Goal: Task Accomplishment & Management: Use online tool/utility

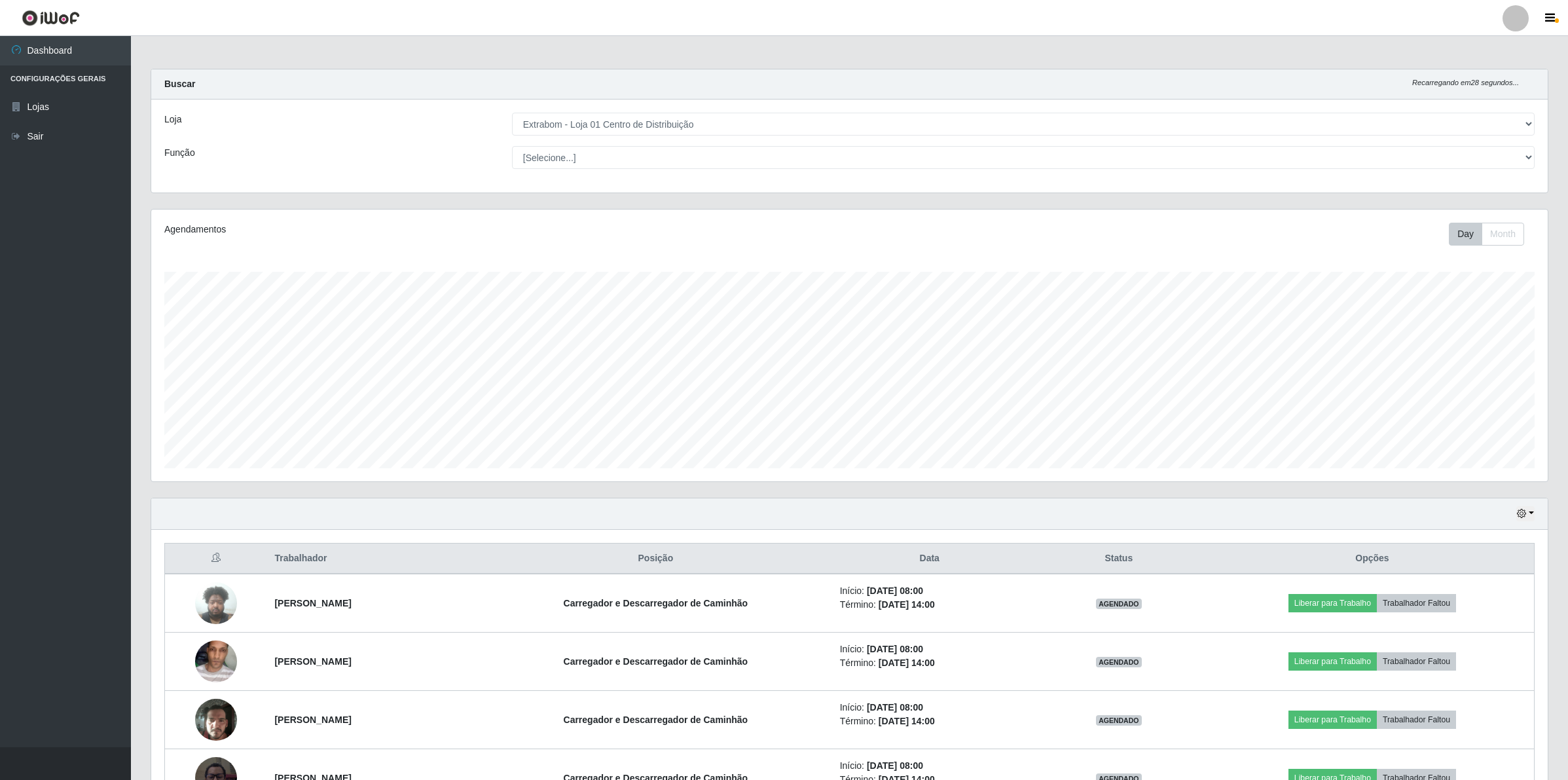
select select "435"
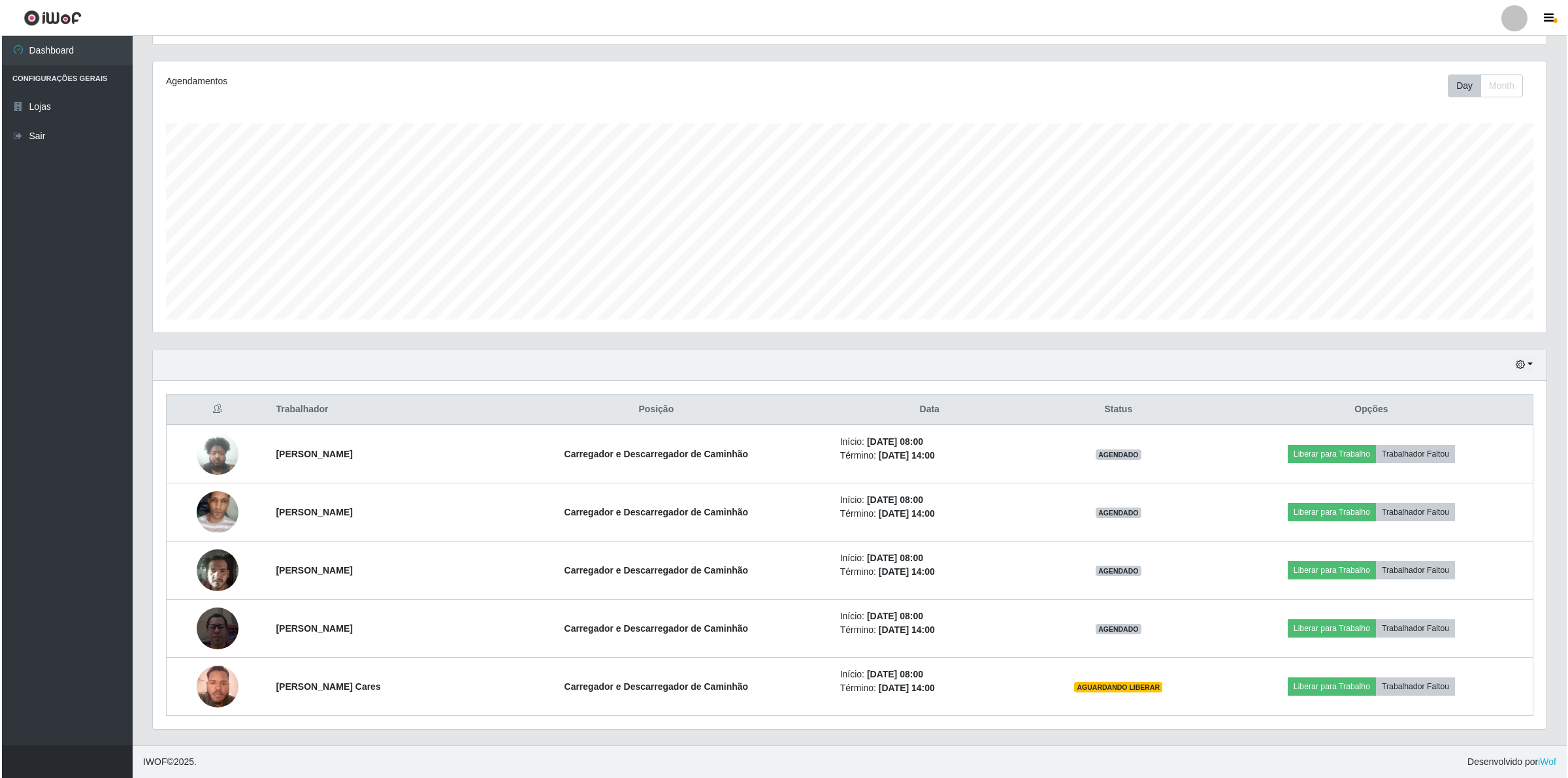
scroll to position [272, 1393]
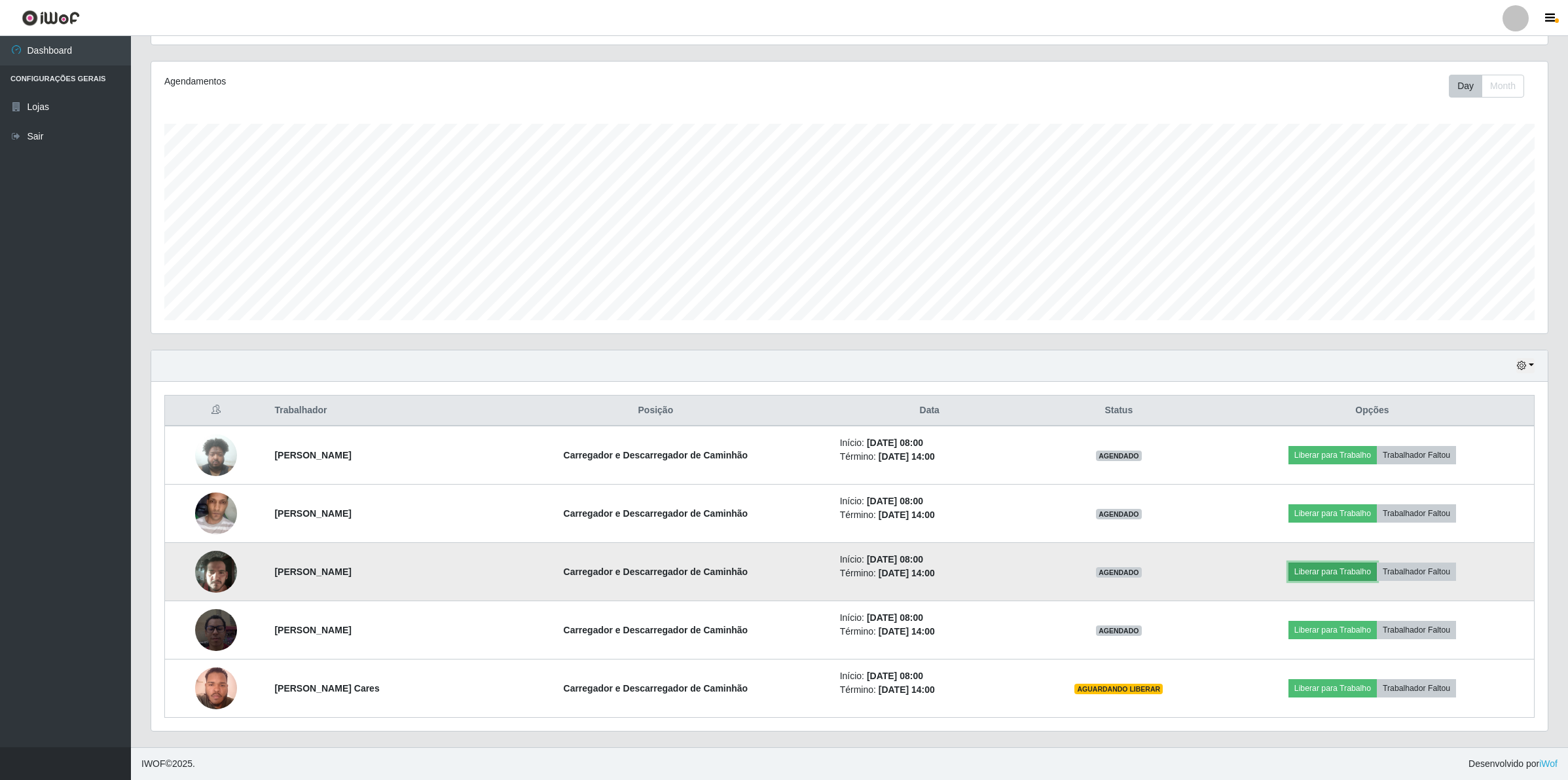
click at [1346, 573] on button "Liberar para Trabalho" at bounding box center [1332, 571] width 88 height 19
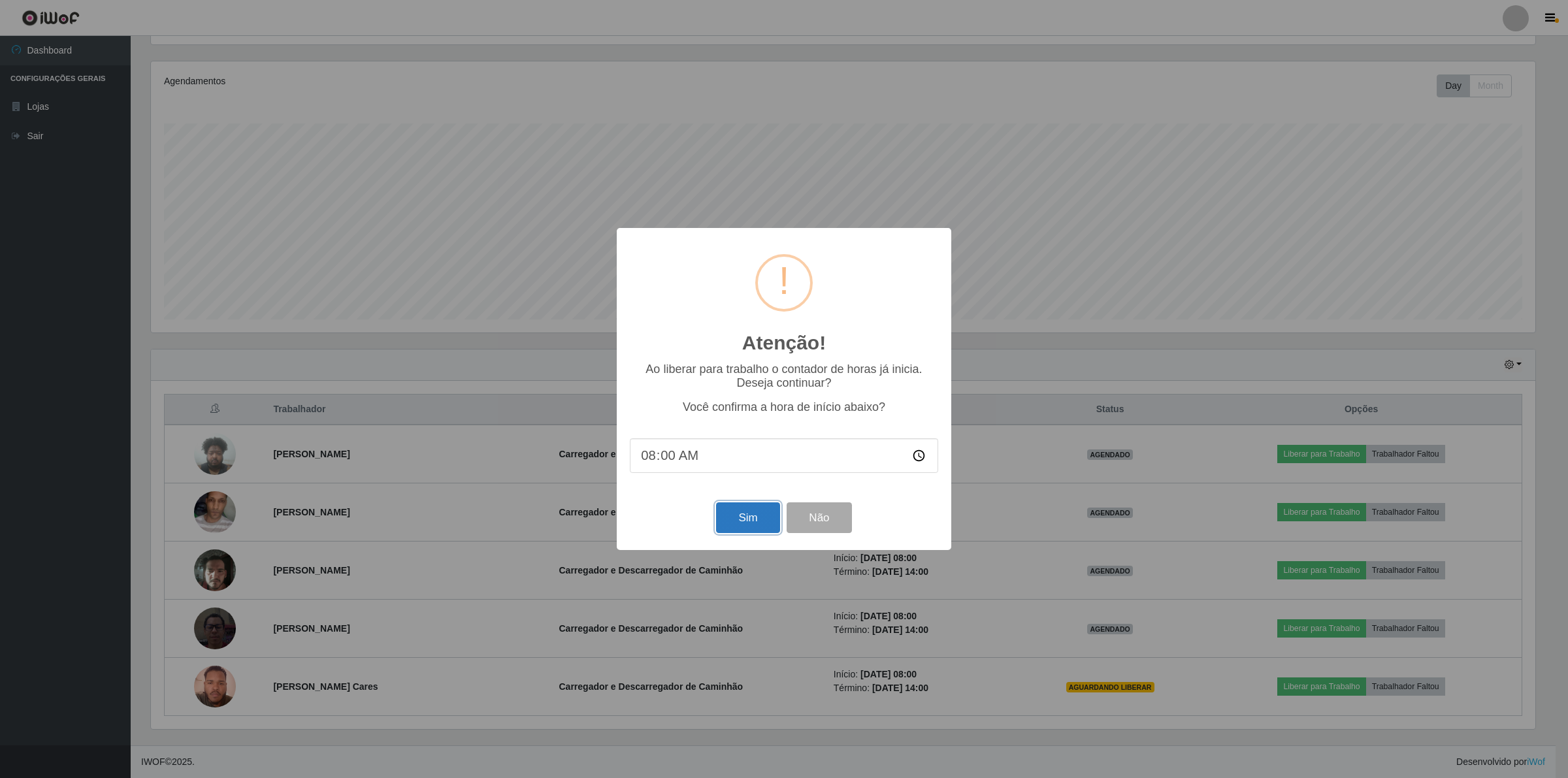
click at [727, 516] on button "Sim" at bounding box center [747, 517] width 63 height 31
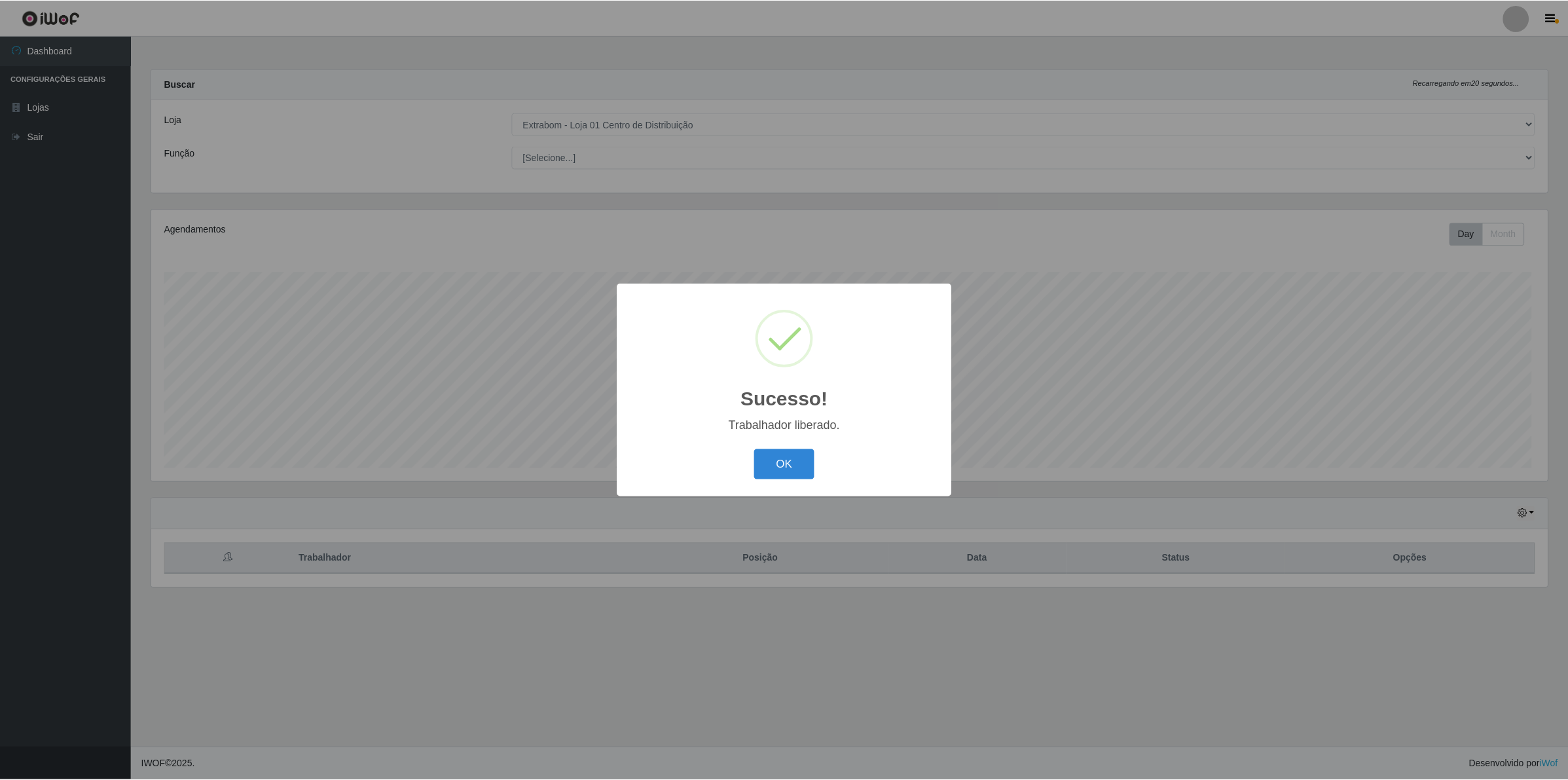
scroll to position [272, 1399]
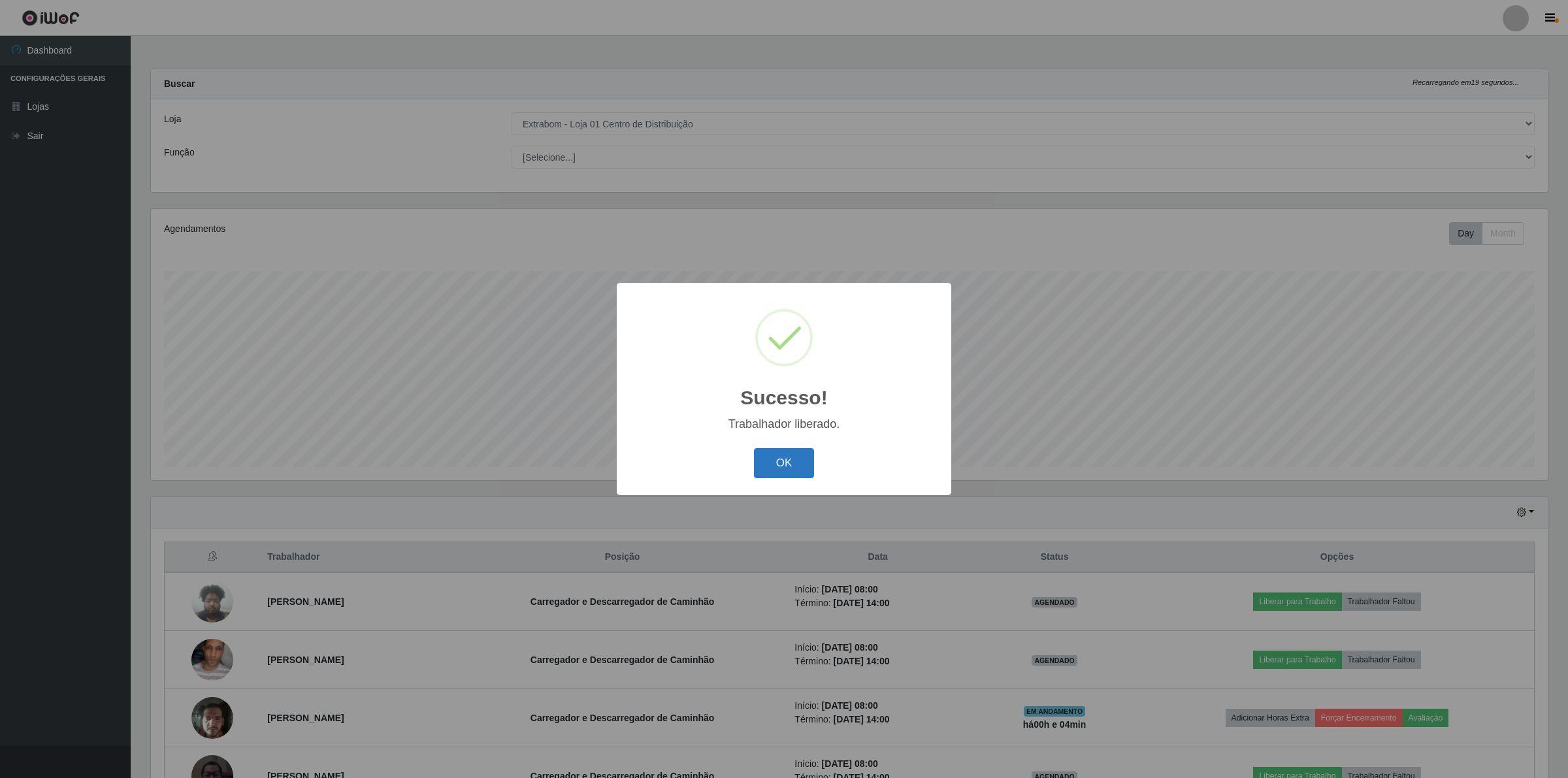
click at [781, 455] on button "OK" at bounding box center [785, 463] width 61 height 31
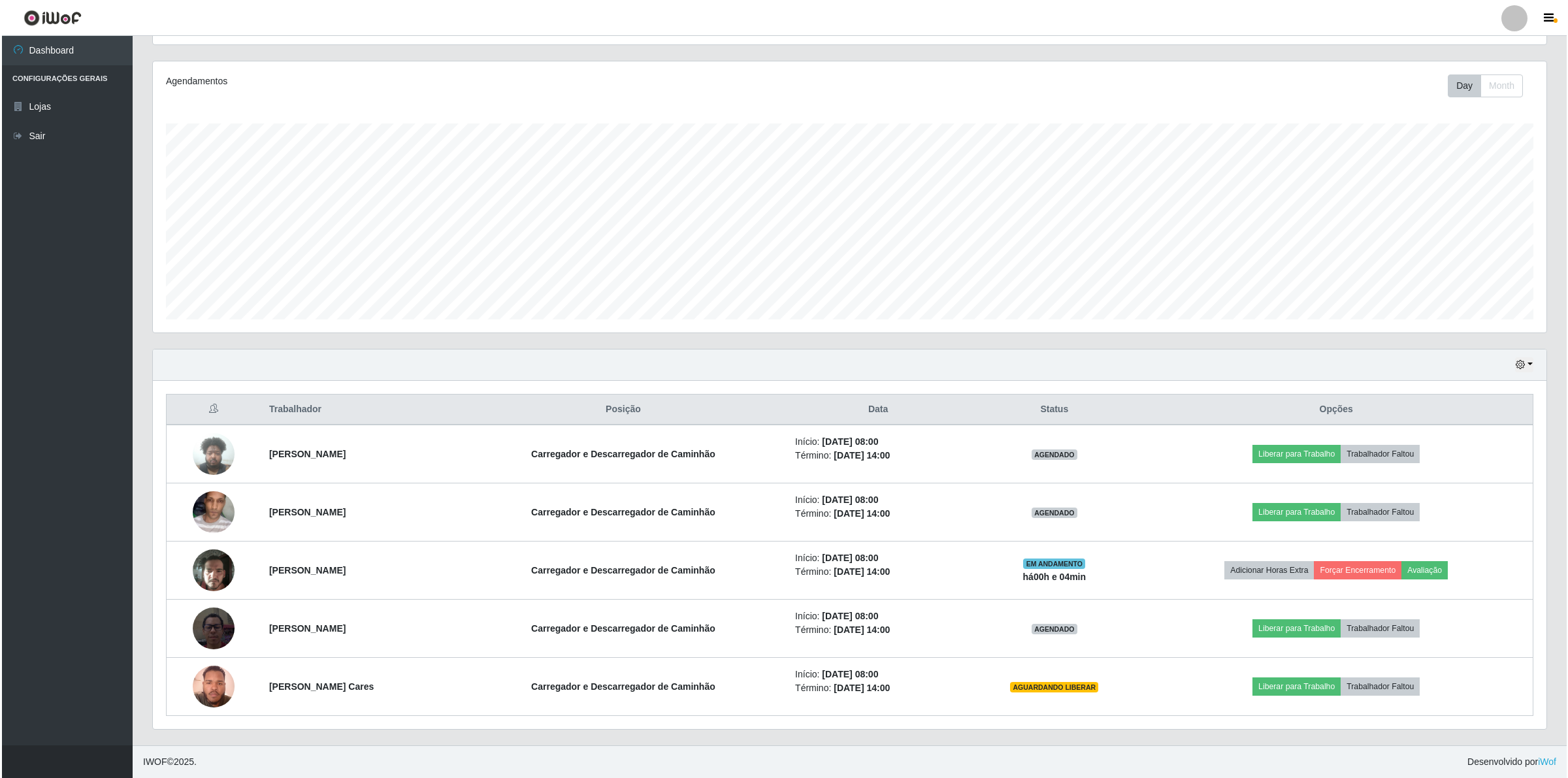
scroll to position [149, 0]
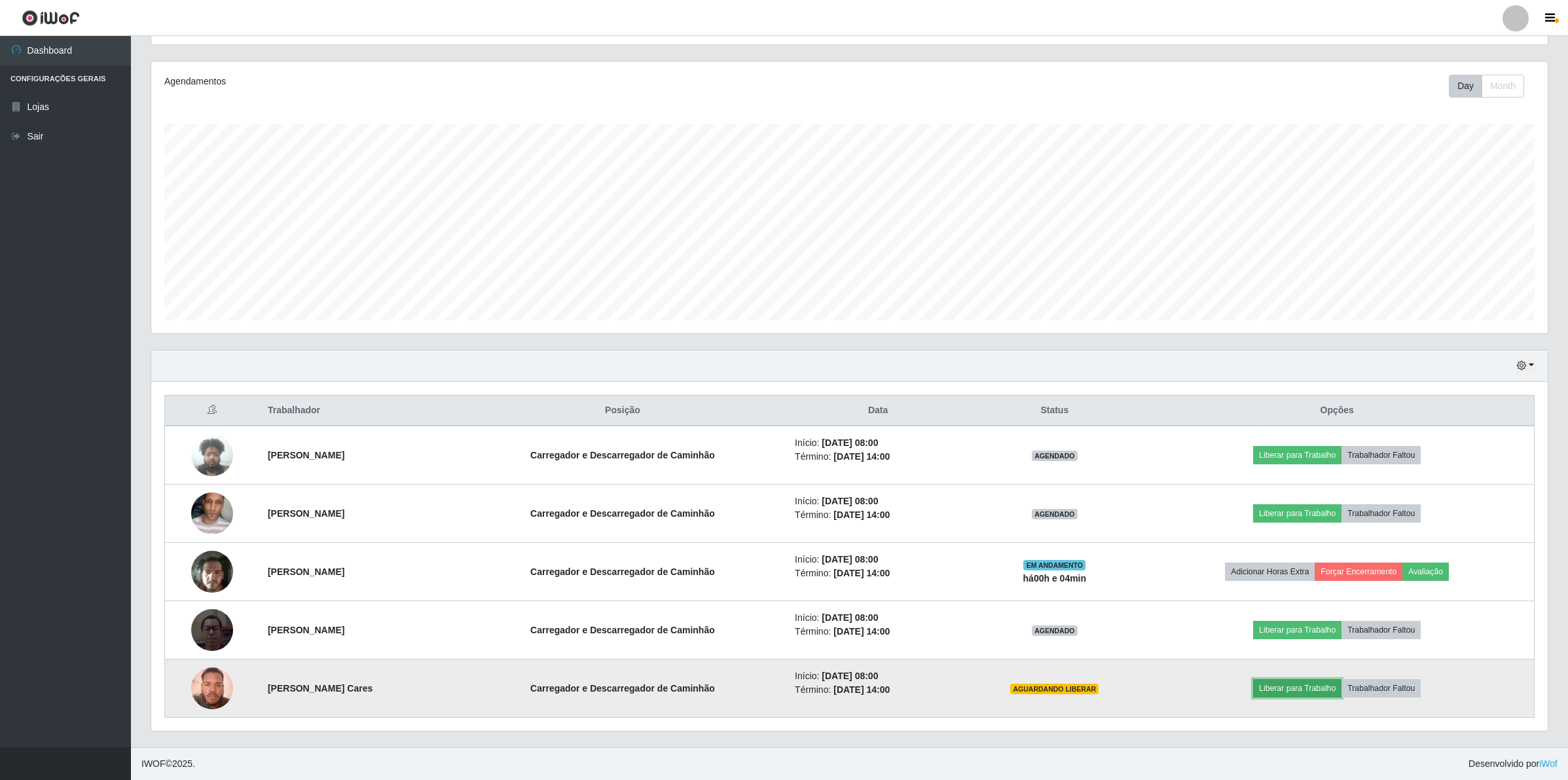
click at [1294, 683] on button "Liberar para Trabalho" at bounding box center [1296, 688] width 88 height 19
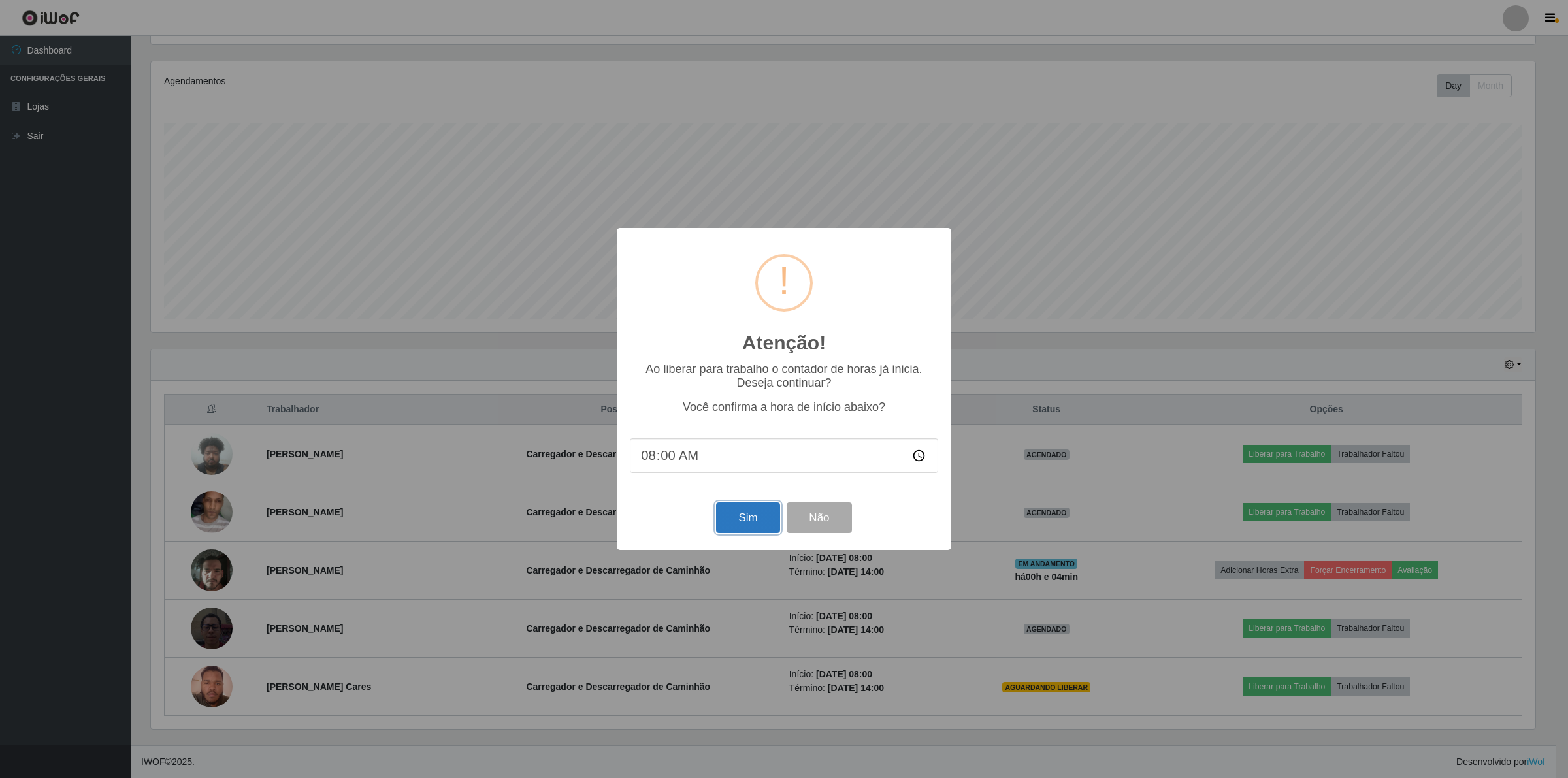
click at [765, 518] on button "Sim" at bounding box center [747, 517] width 63 height 31
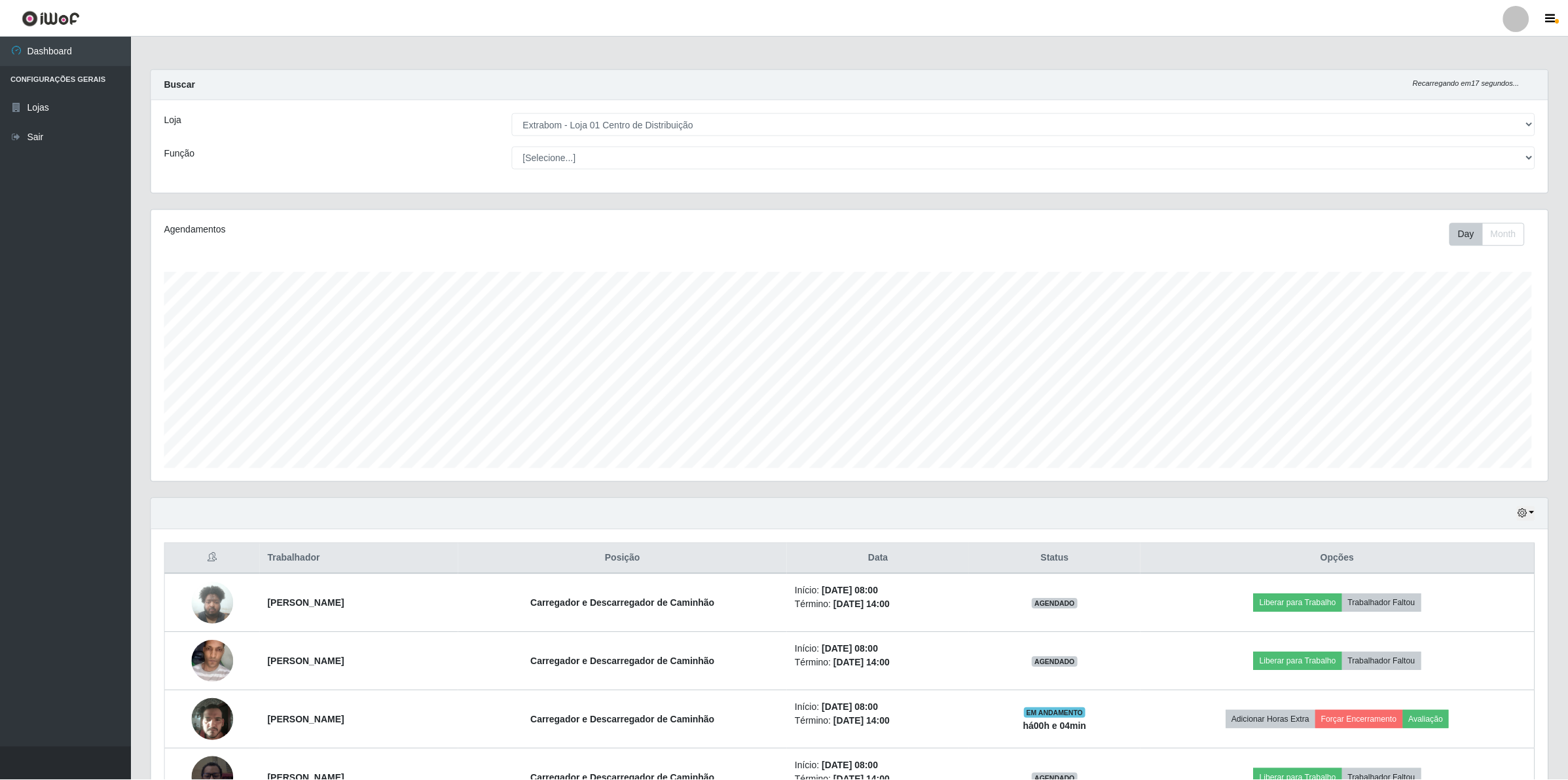
scroll to position [272, 1399]
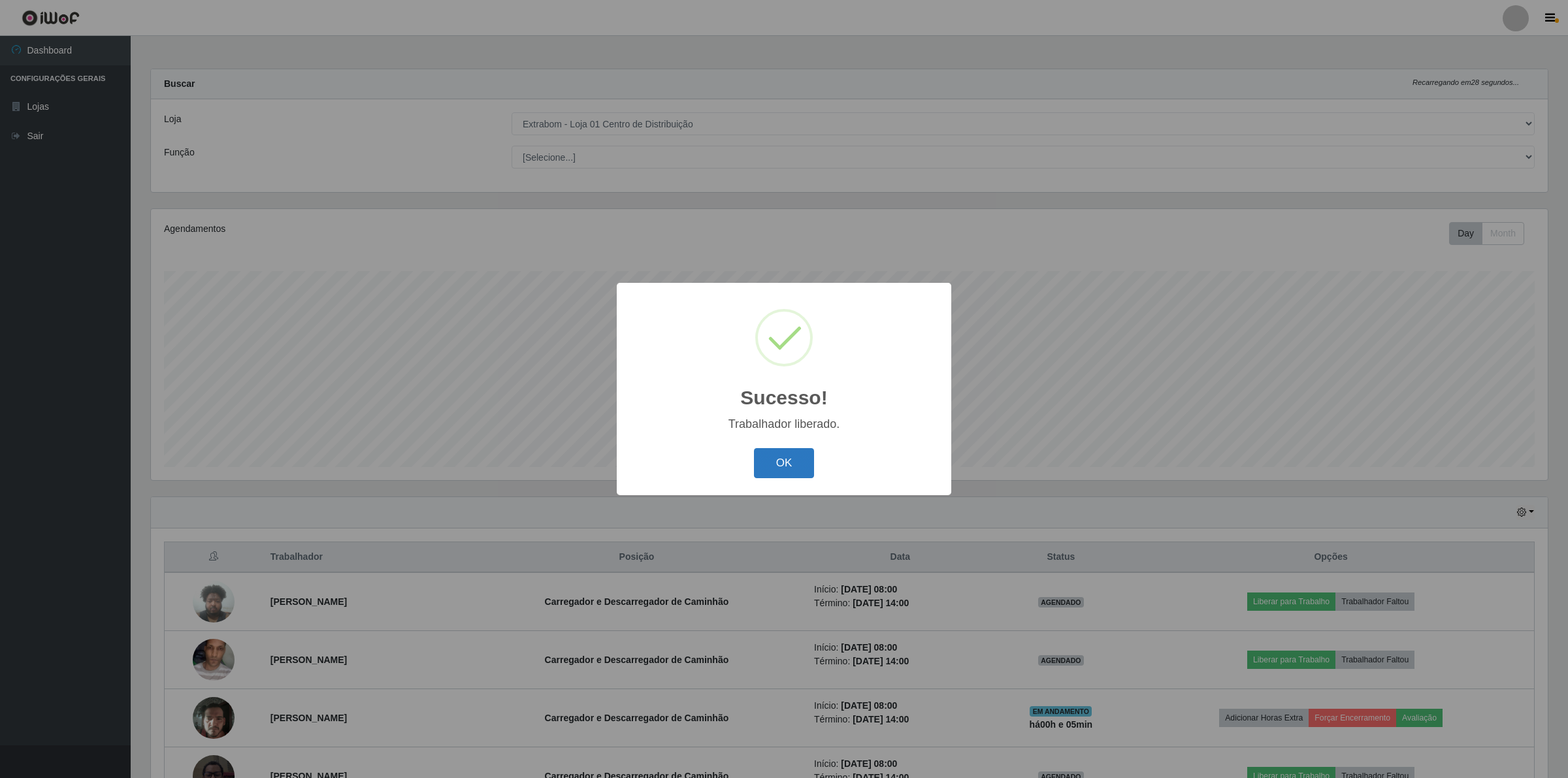
click at [777, 453] on button "OK" at bounding box center [785, 463] width 61 height 31
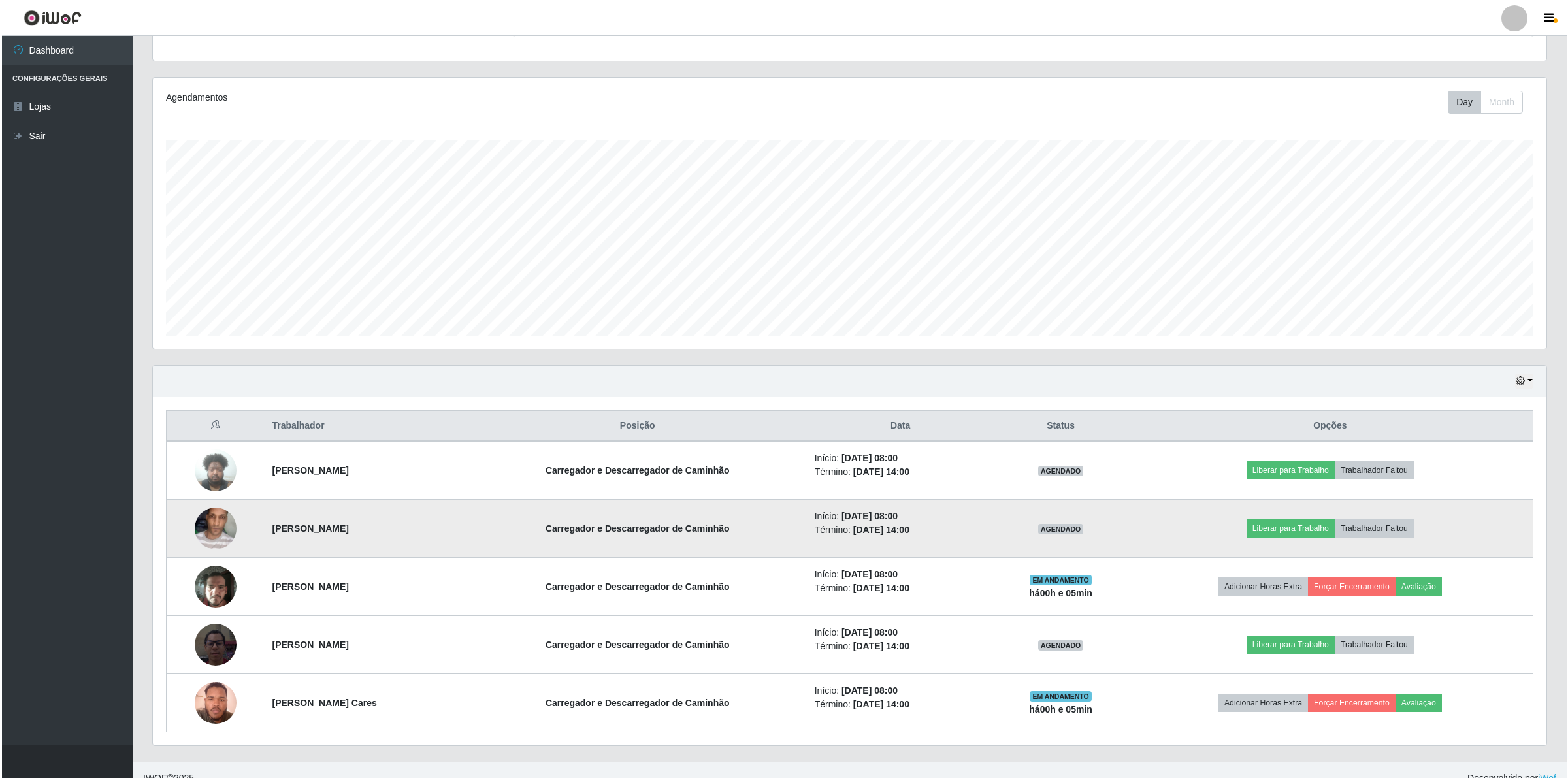
scroll to position [149, 0]
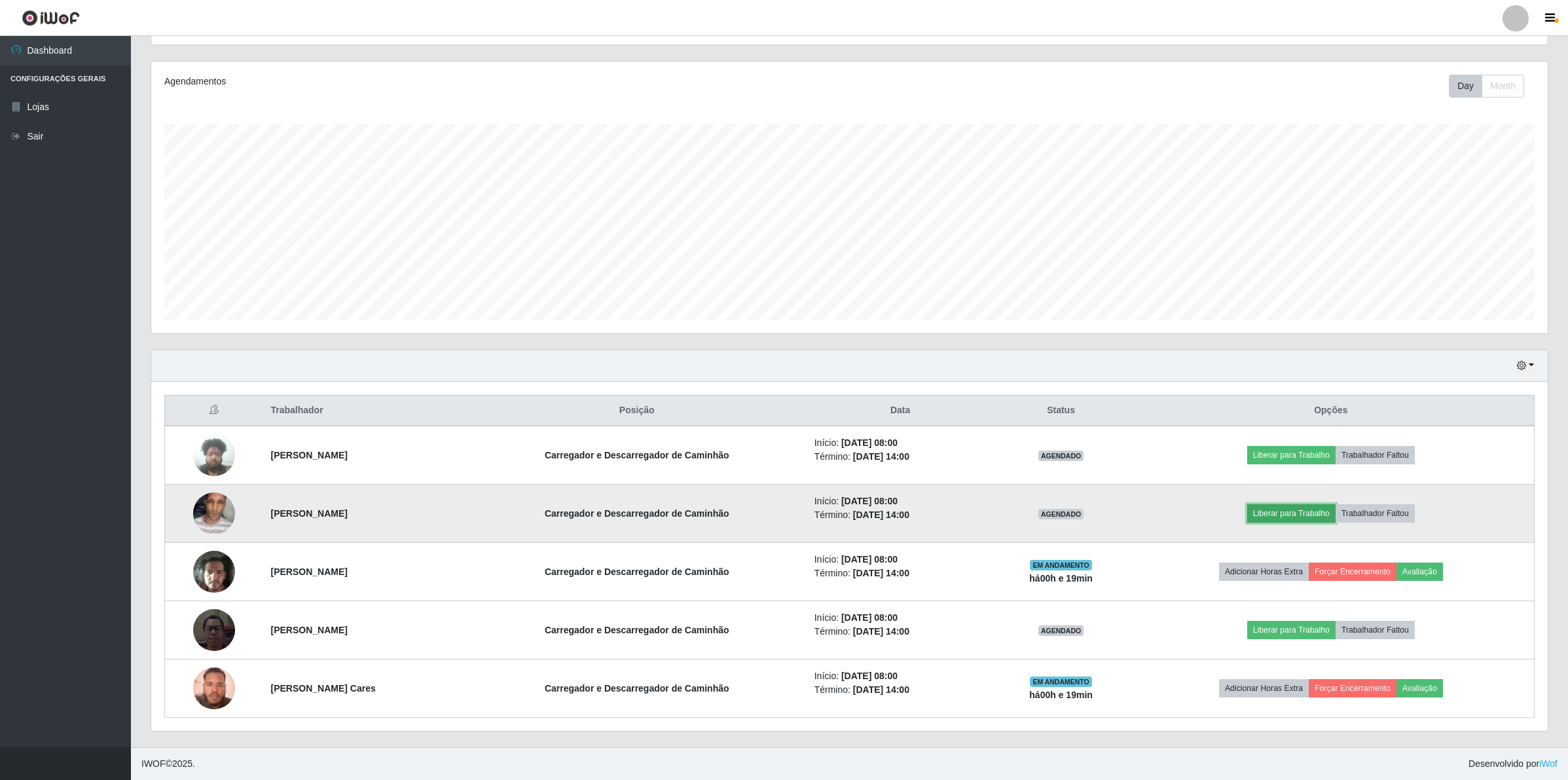
click at [1329, 514] on button "Liberar para Trabalho" at bounding box center [1291, 514] width 88 height 19
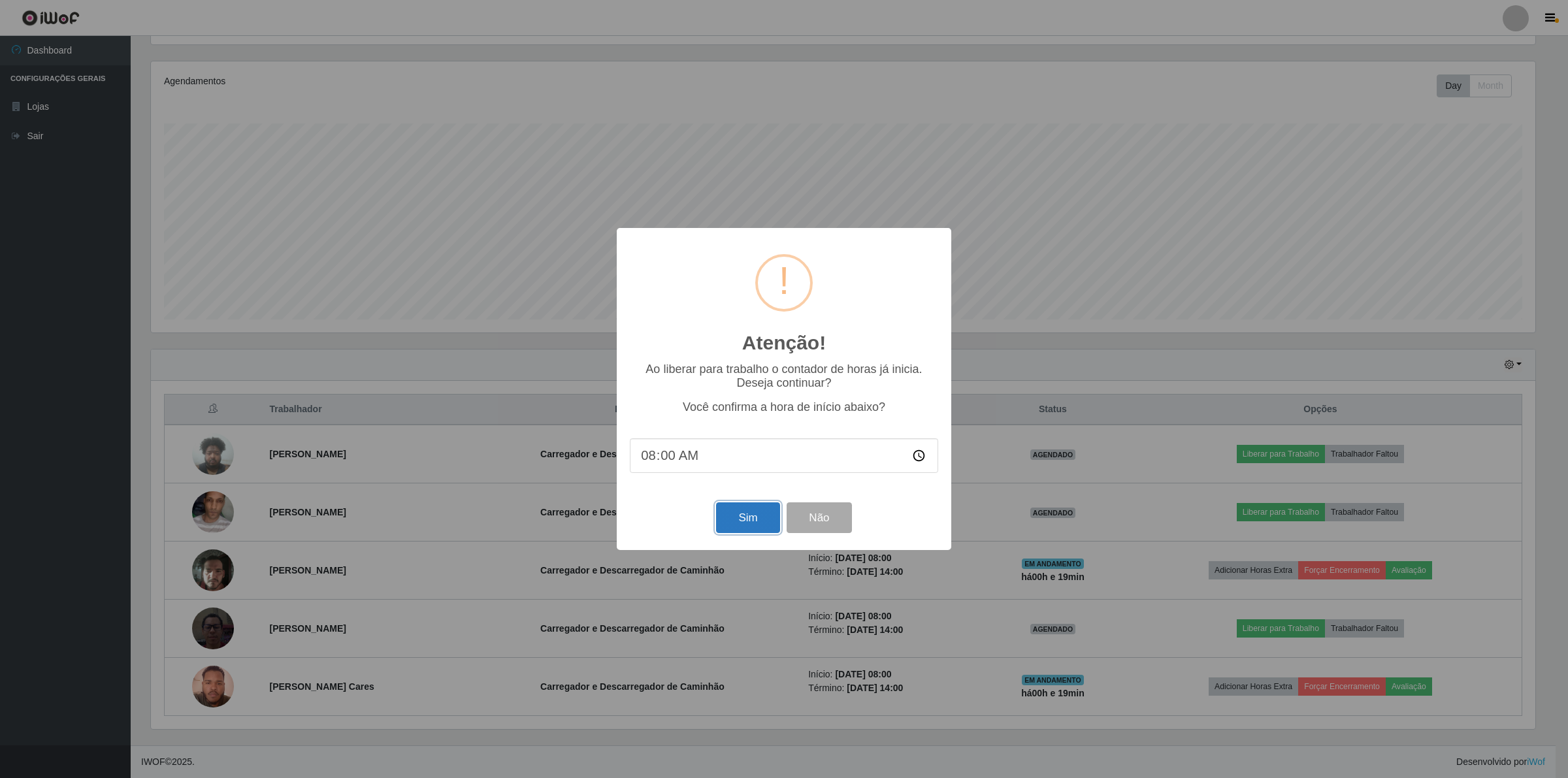
click at [769, 520] on button "Sim" at bounding box center [747, 517] width 63 height 31
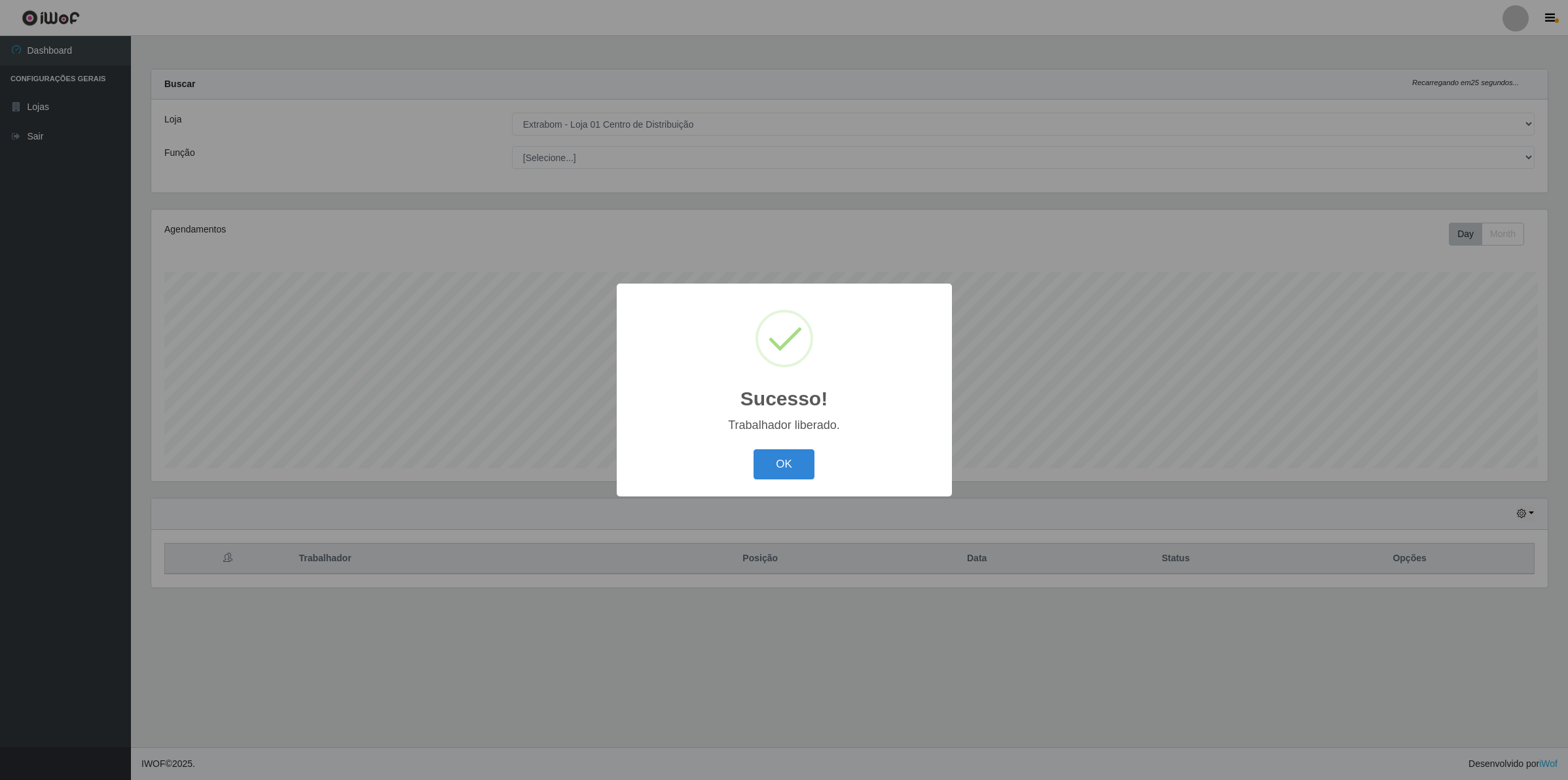
scroll to position [272, 1399]
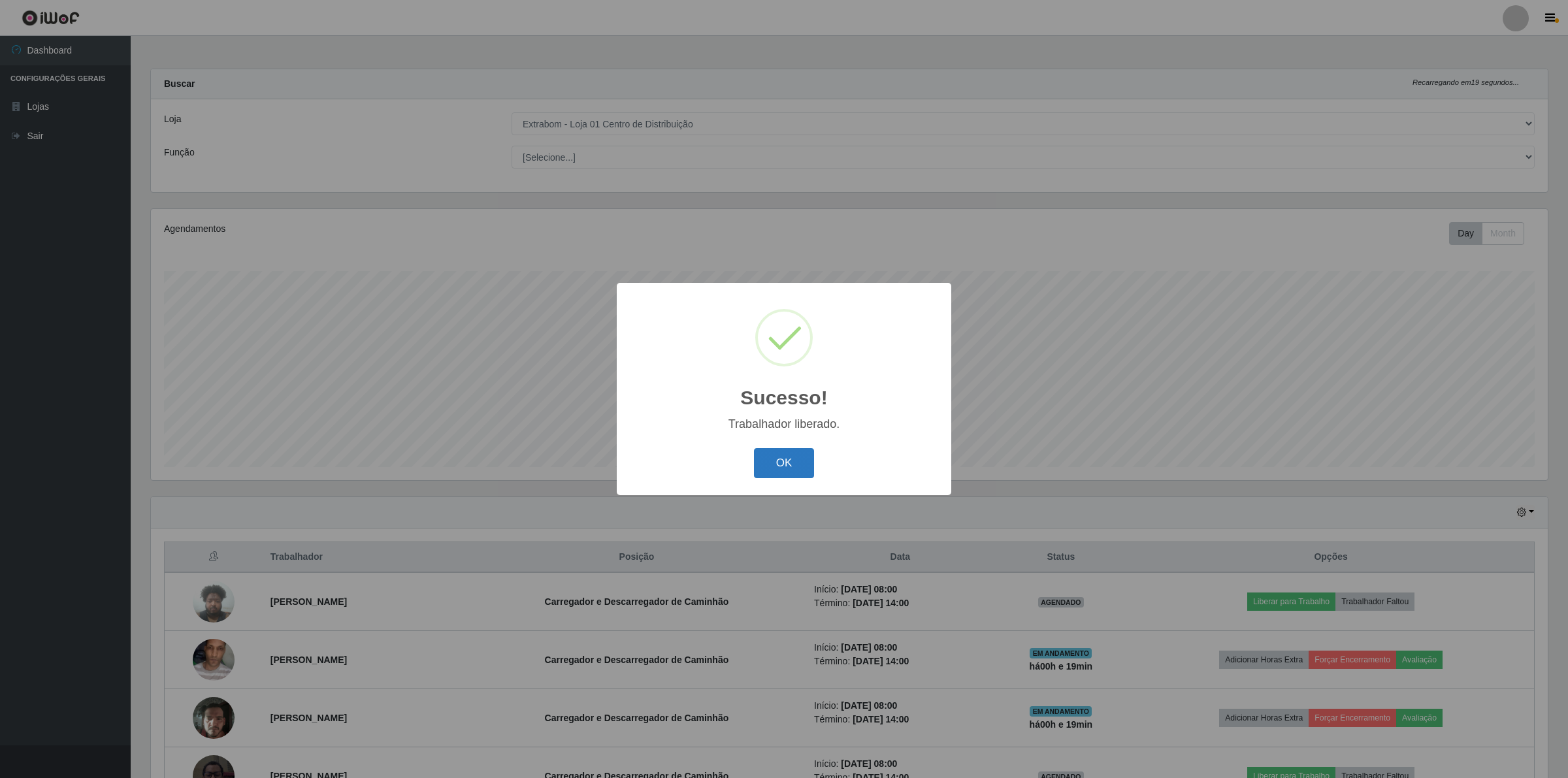
click at [791, 472] on button "OK" at bounding box center [785, 463] width 61 height 31
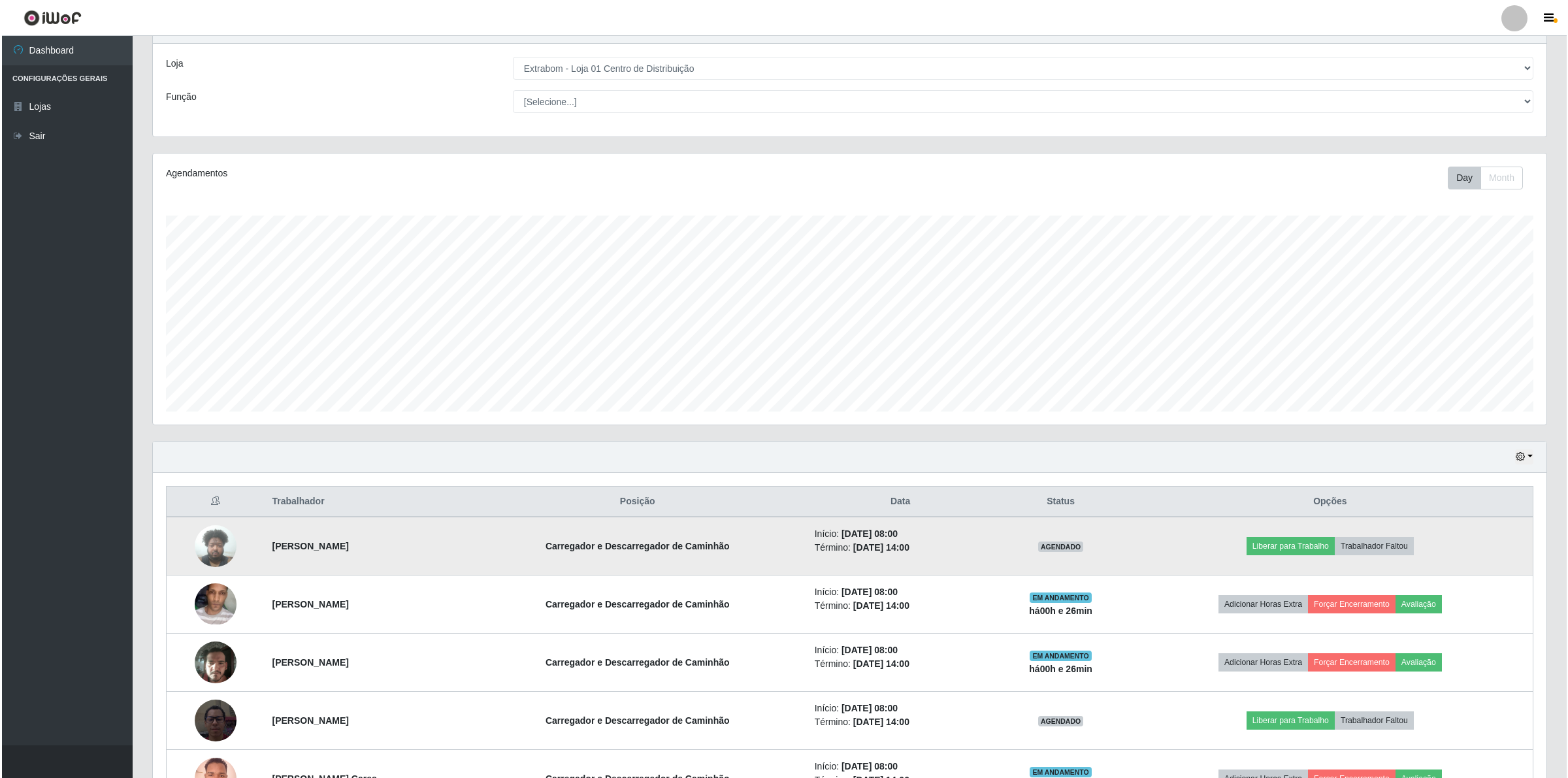
scroll to position [149, 0]
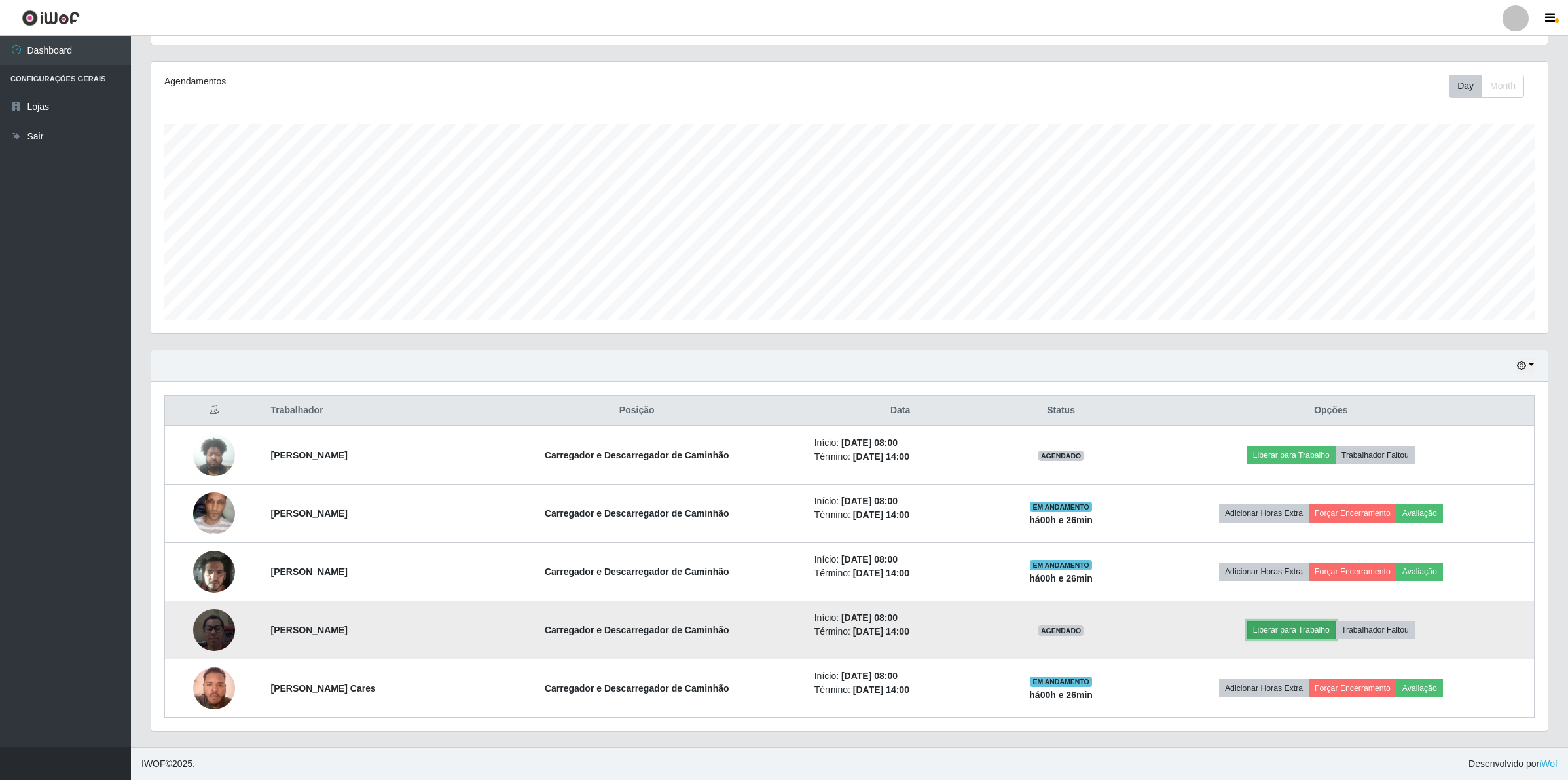
click at [1323, 623] on button "Liberar para Trabalho" at bounding box center [1291, 630] width 88 height 19
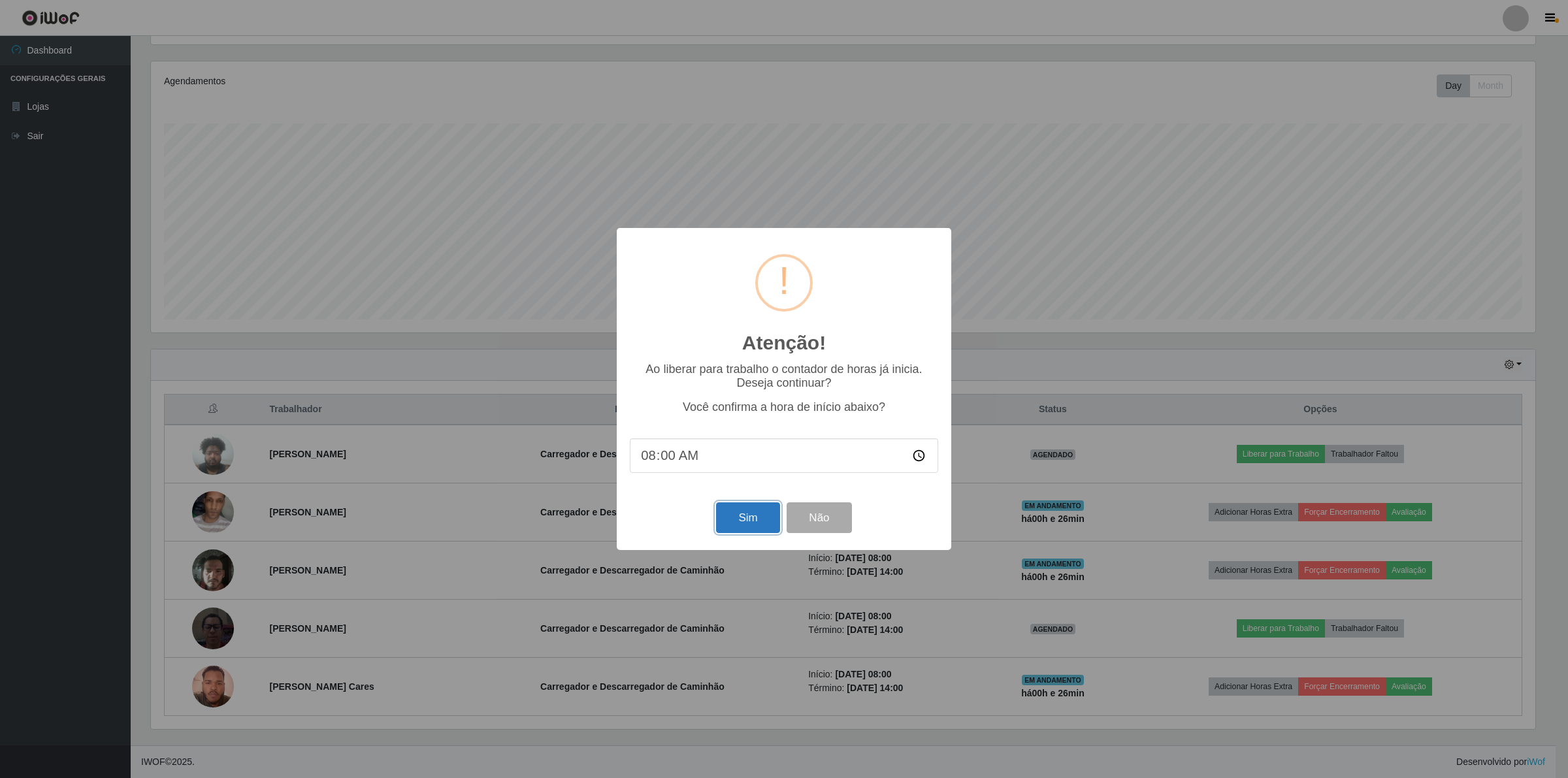
click at [764, 526] on button "Sim" at bounding box center [747, 517] width 63 height 31
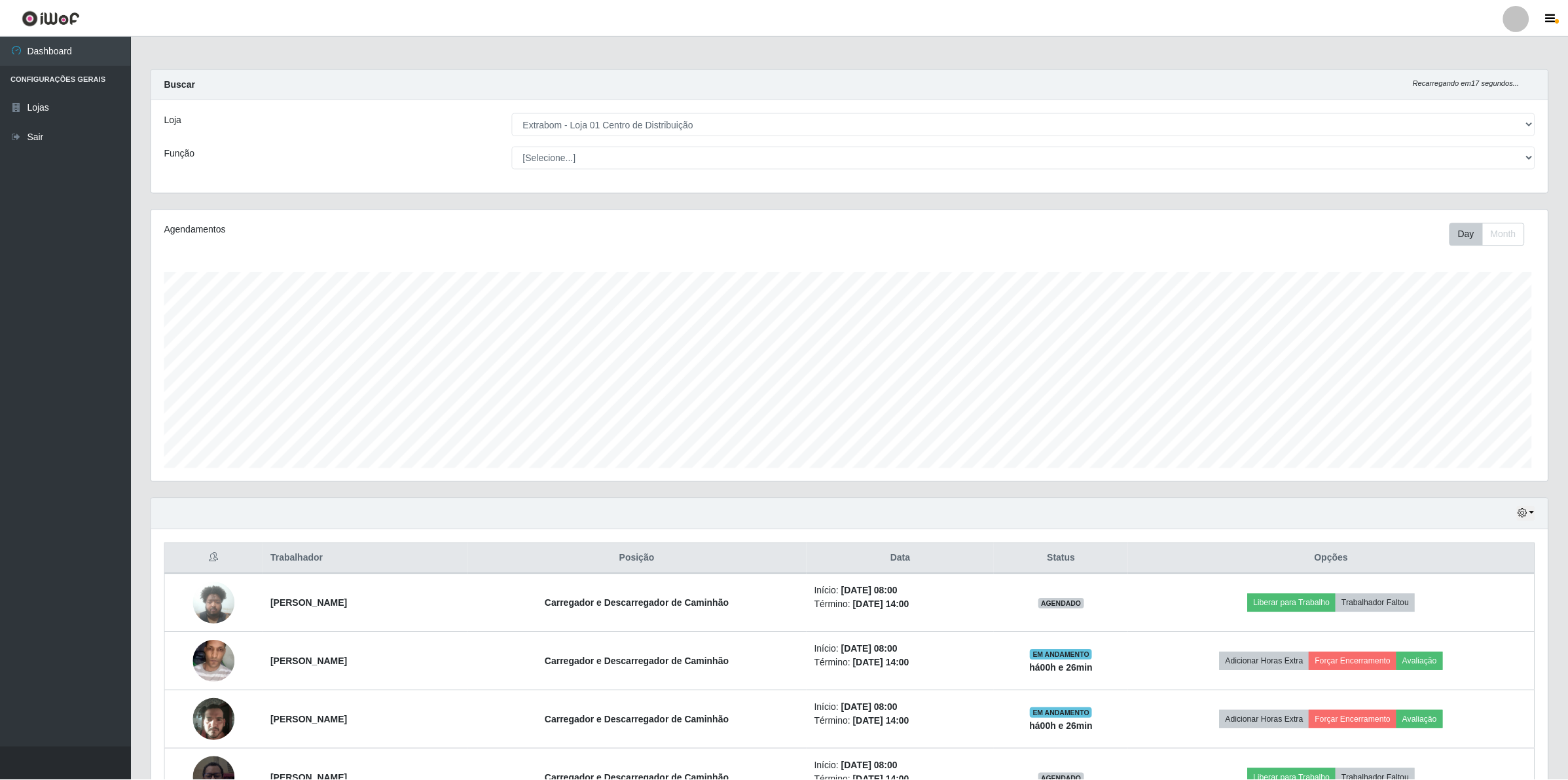
scroll to position [272, 1399]
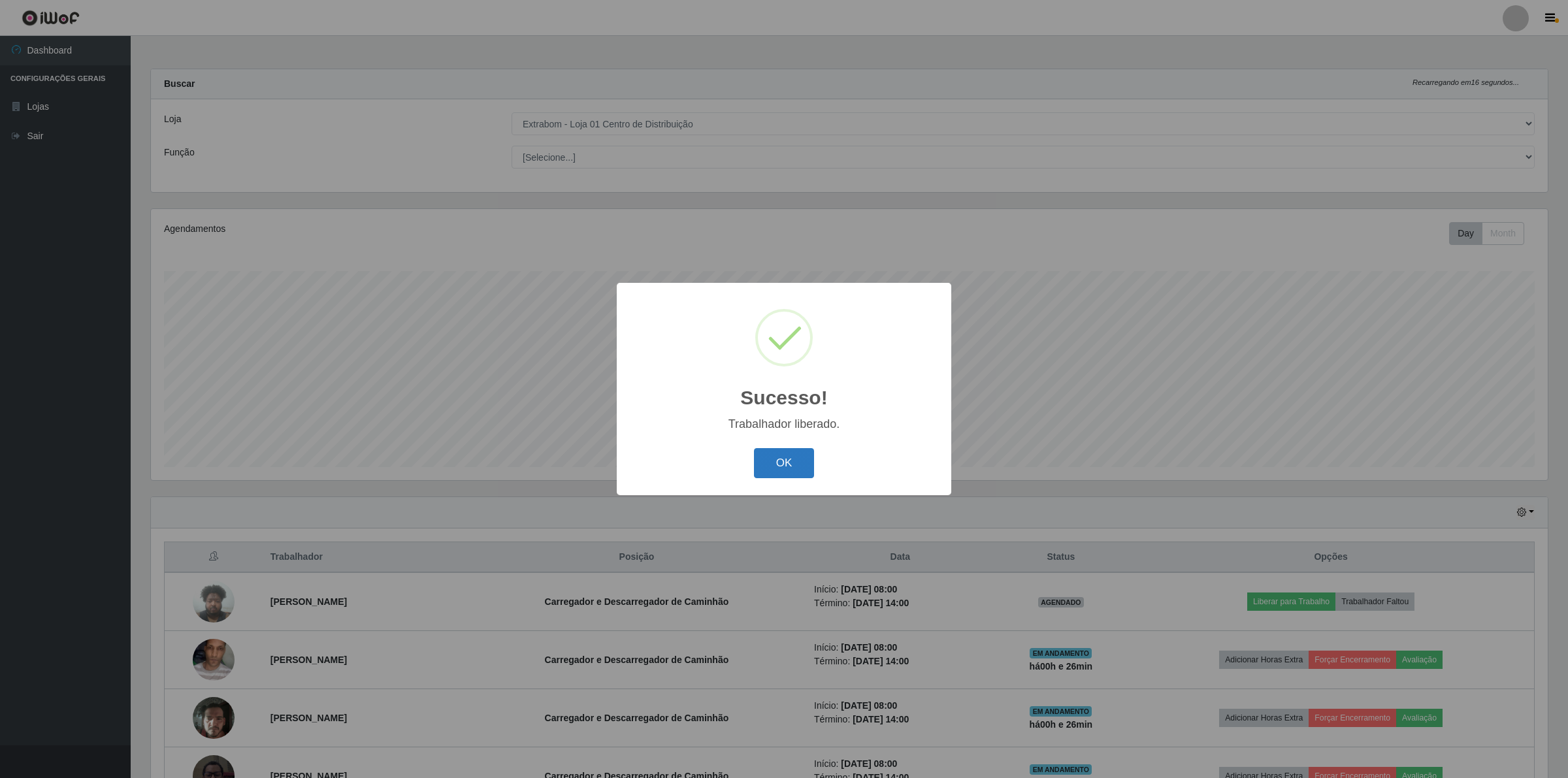
click at [765, 462] on button "OK" at bounding box center [785, 463] width 61 height 31
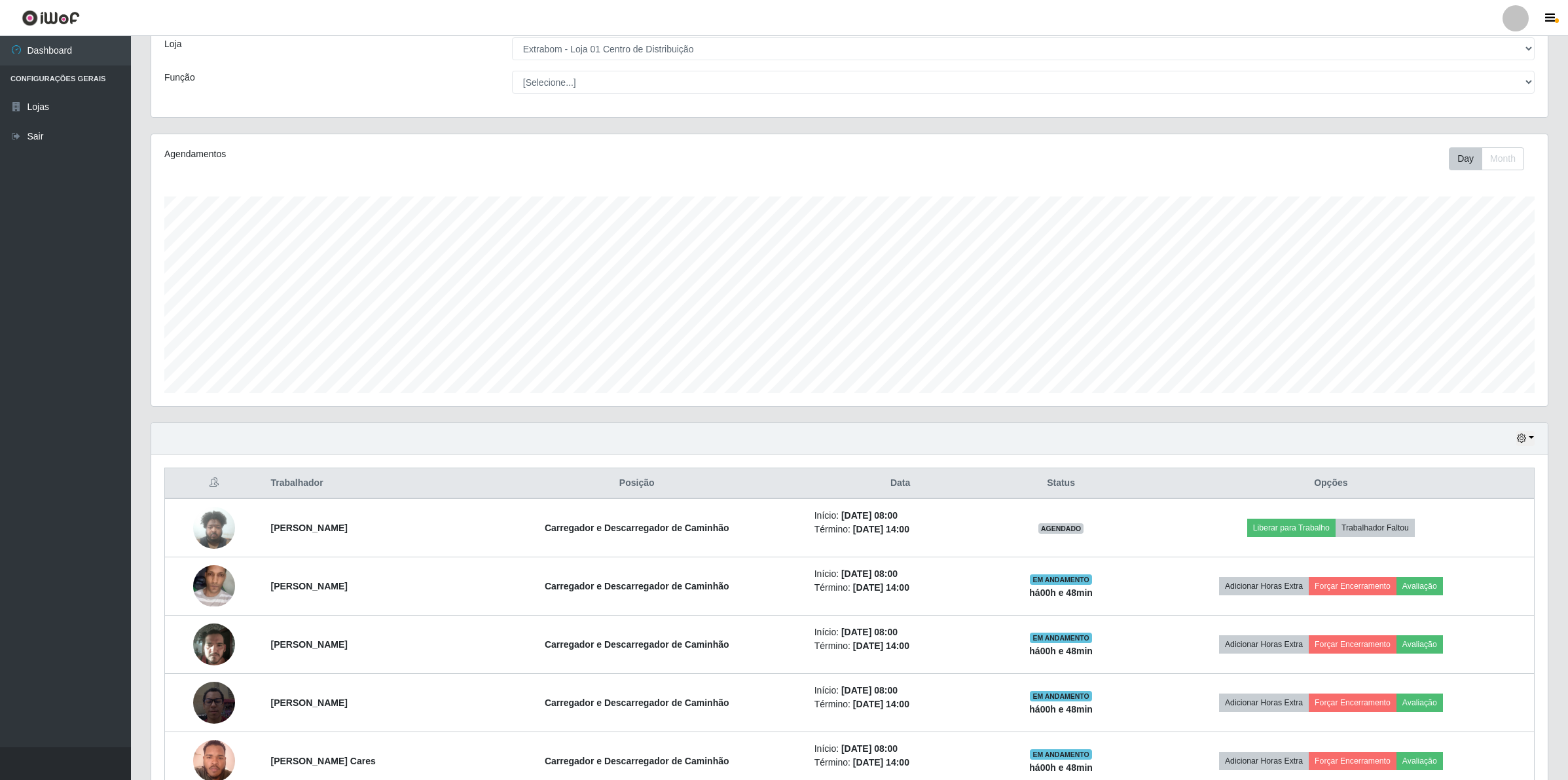
scroll to position [149, 0]
